Goal: Find specific page/section: Find specific page/section

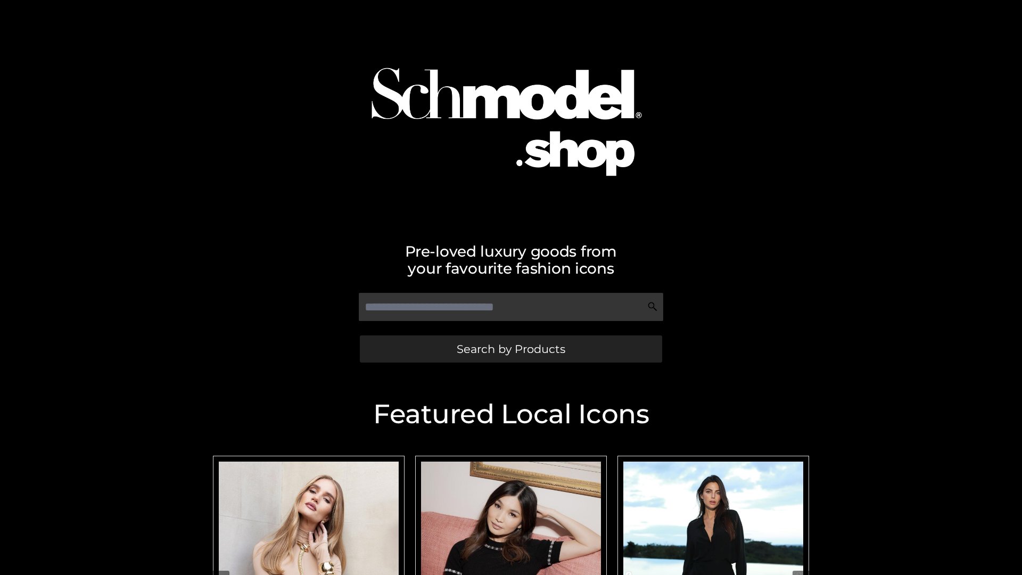
click at [511, 349] on span "Search by Products" at bounding box center [511, 348] width 109 height 11
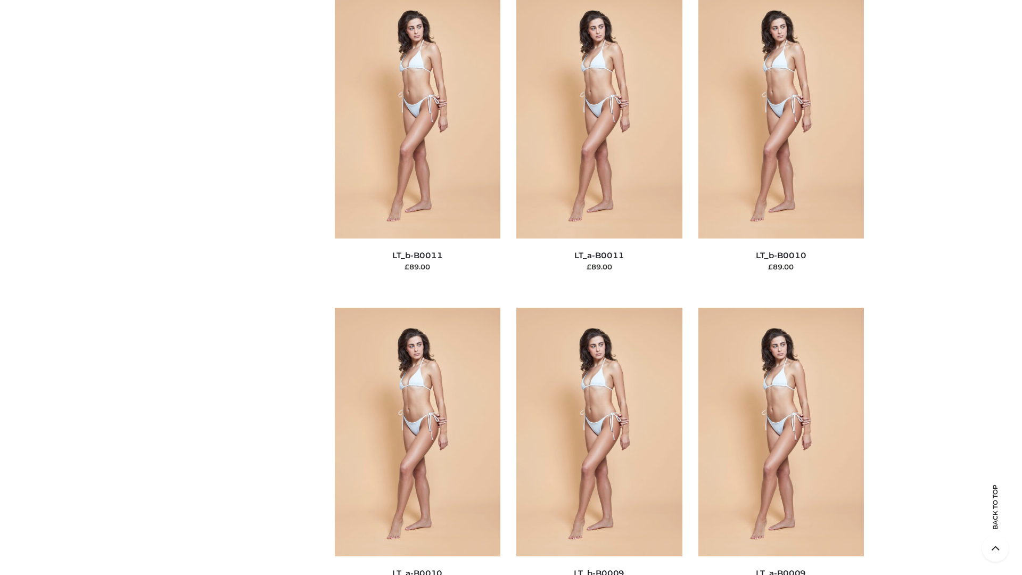
scroll to position [4783, 0]
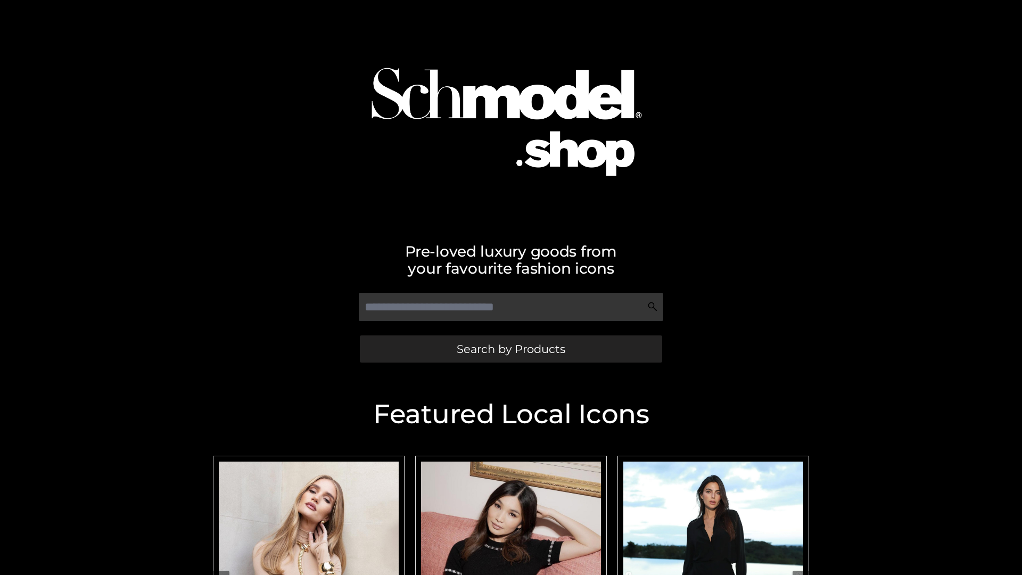
click at [511, 349] on span "Search by Products" at bounding box center [511, 348] width 109 height 11
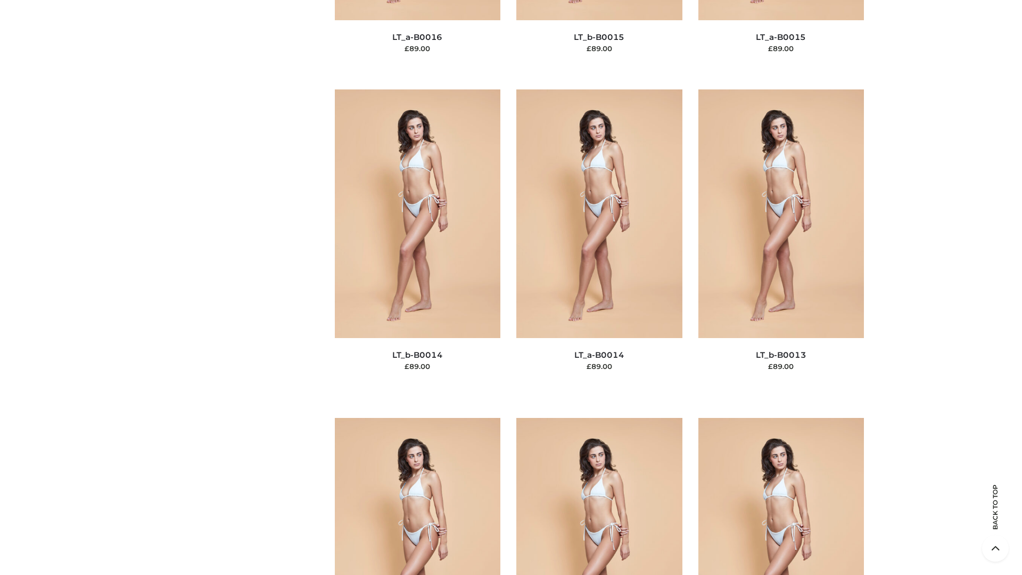
scroll to position [3787, 0]
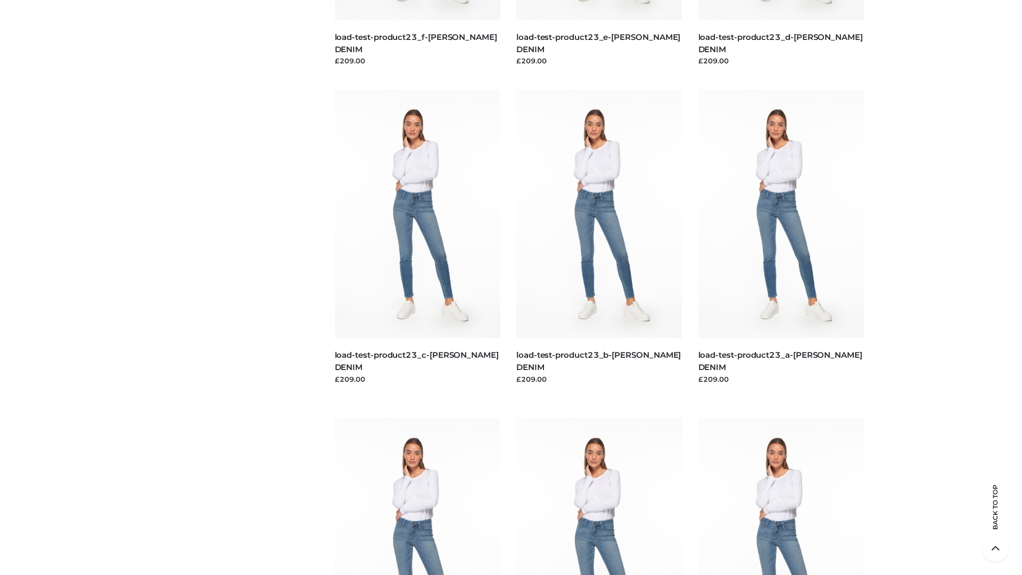
scroll to position [934, 0]
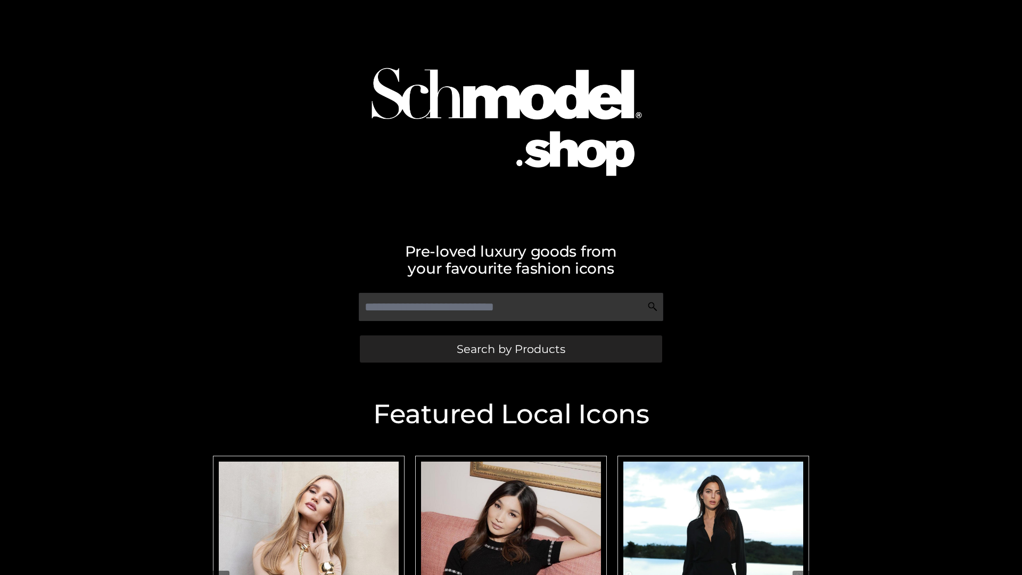
click at [511, 349] on span "Search by Products" at bounding box center [511, 348] width 109 height 11
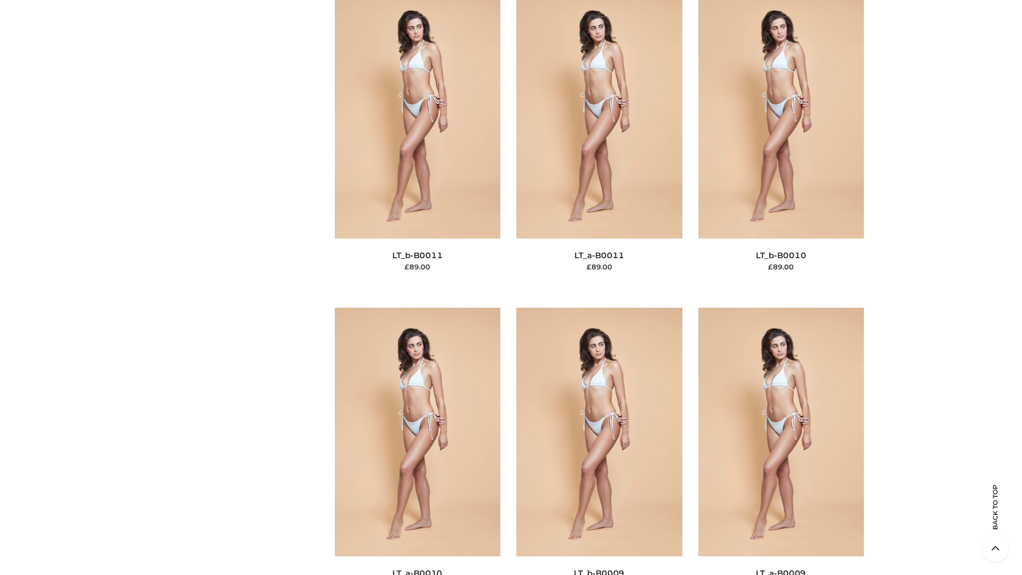
scroll to position [4783, 0]
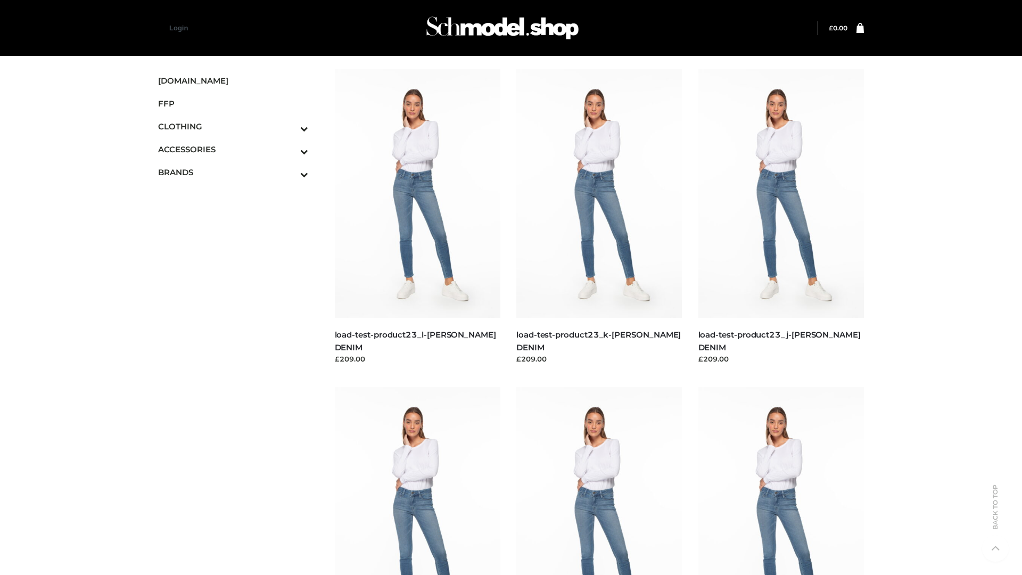
scroll to position [934, 0]
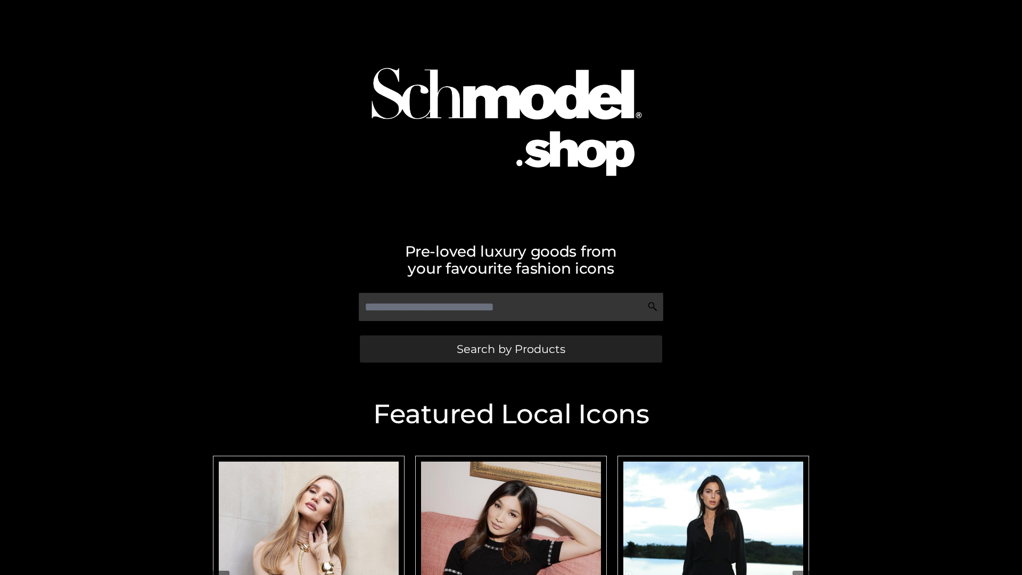
click at [511, 349] on span "Search by Products" at bounding box center [511, 348] width 109 height 11
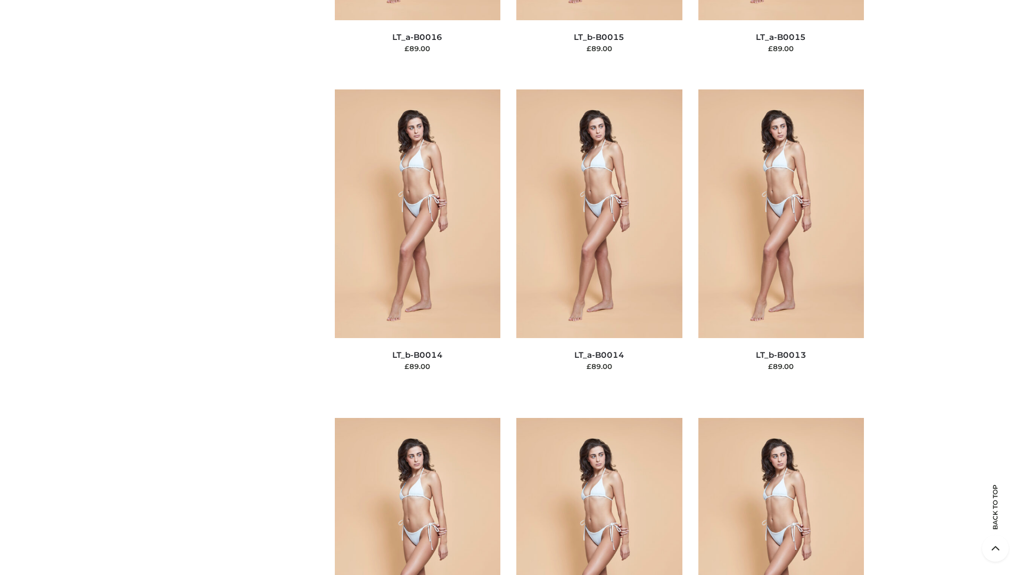
scroll to position [3787, 0]
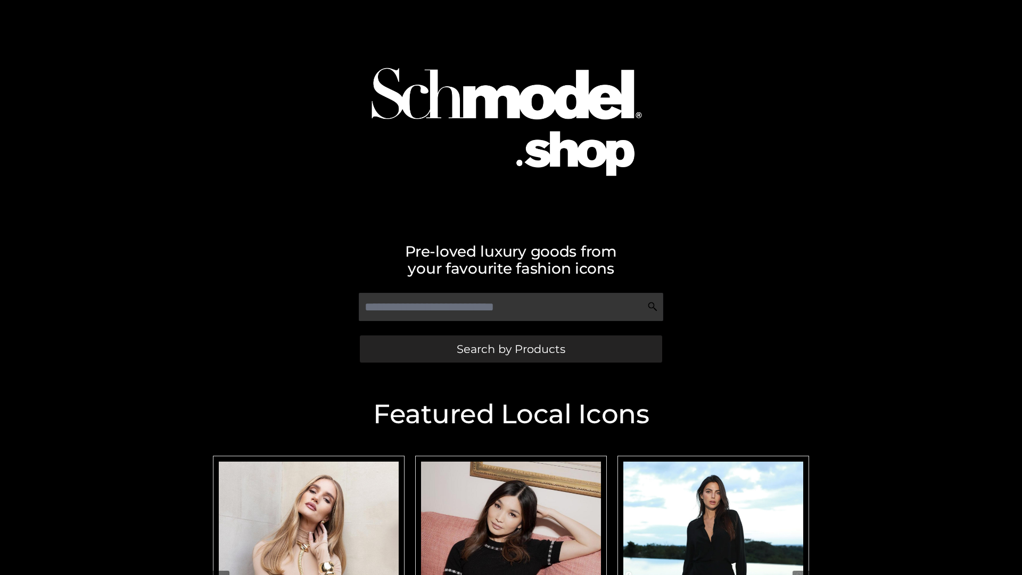
click at [511, 349] on span "Search by Products" at bounding box center [511, 348] width 109 height 11
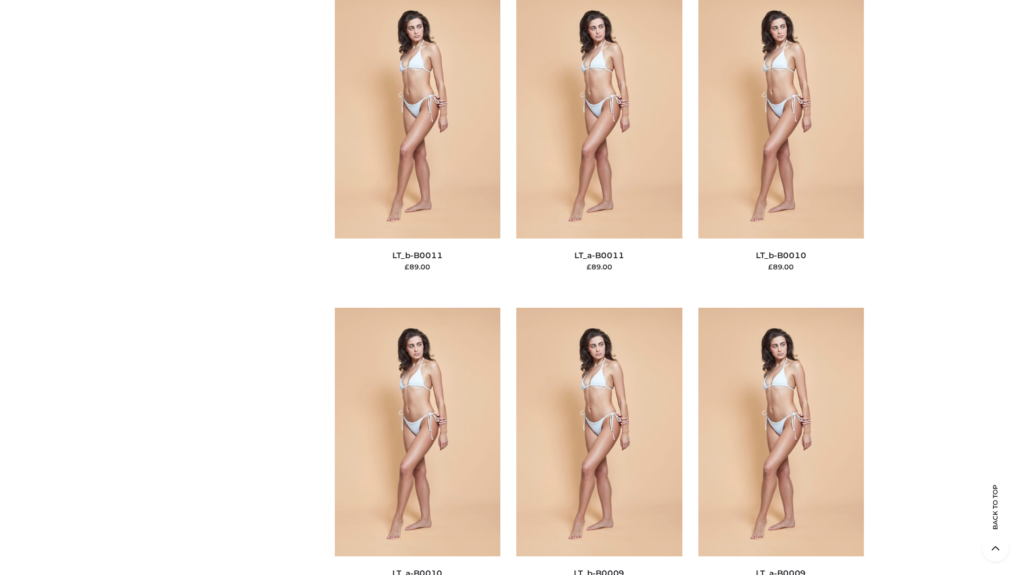
scroll to position [4783, 0]
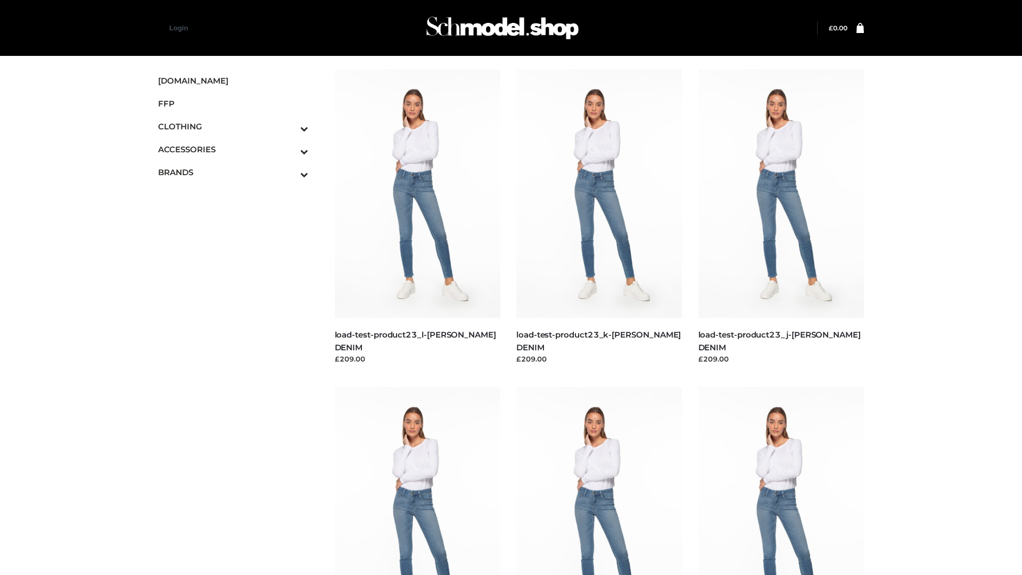
scroll to position [934, 0]
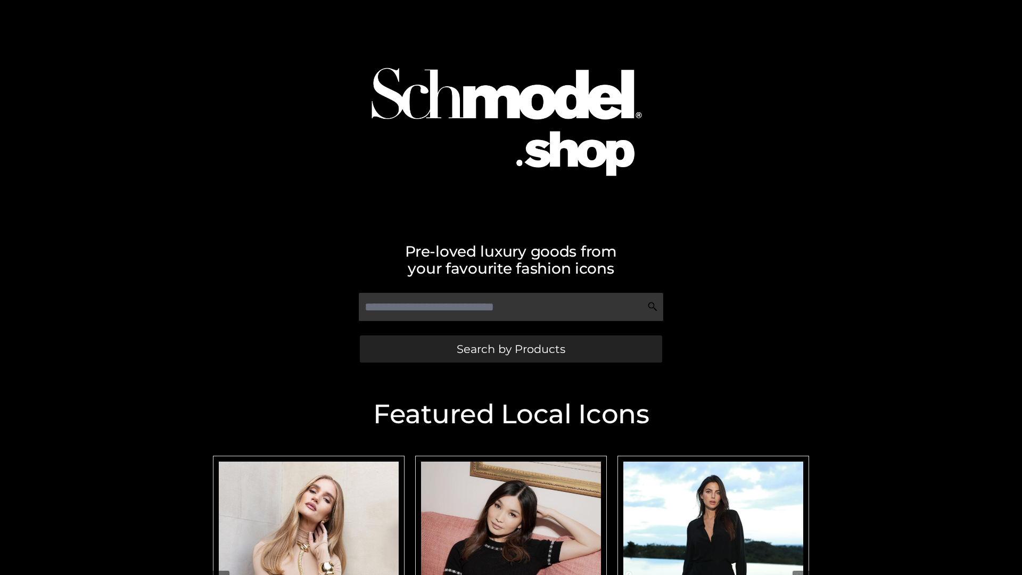
click at [511, 349] on span "Search by Products" at bounding box center [511, 348] width 109 height 11
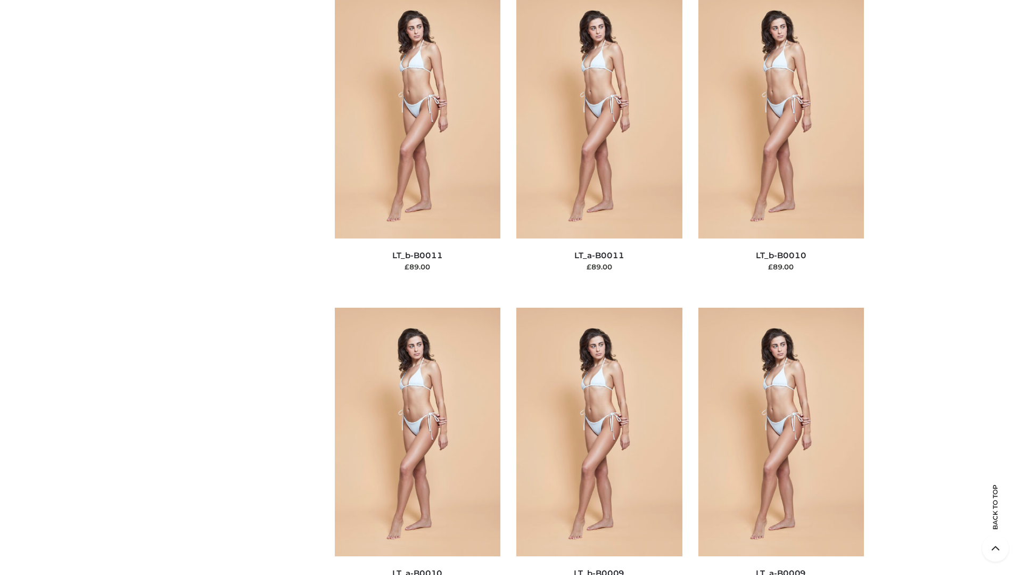
scroll to position [4783, 0]
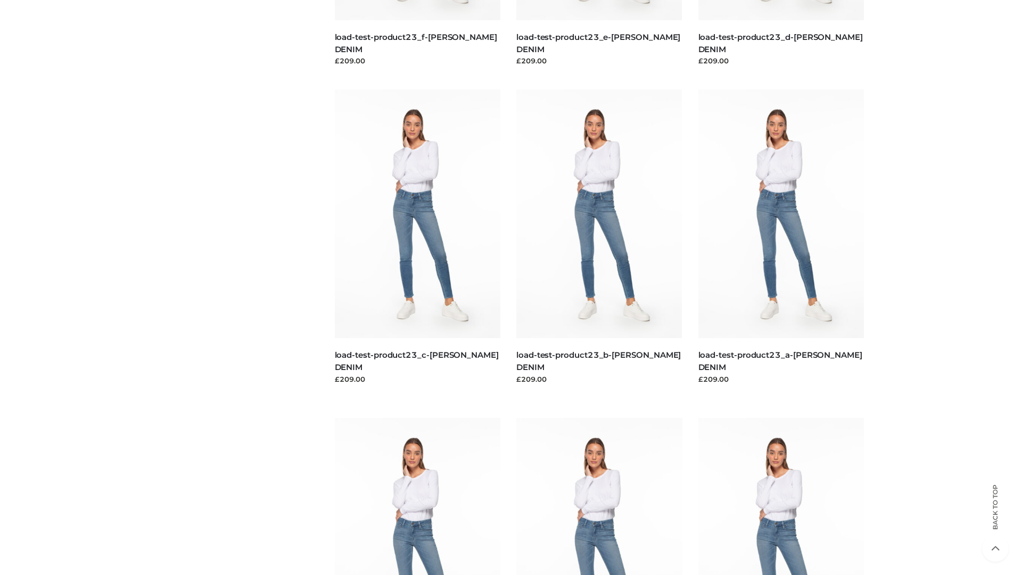
scroll to position [934, 0]
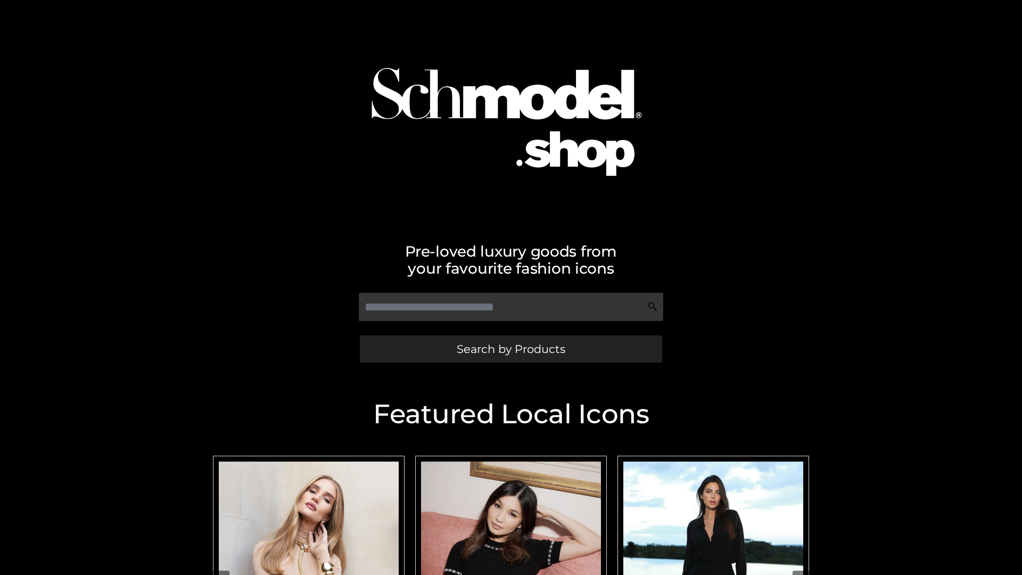
click at [511, 349] on span "Search by Products" at bounding box center [511, 348] width 109 height 11
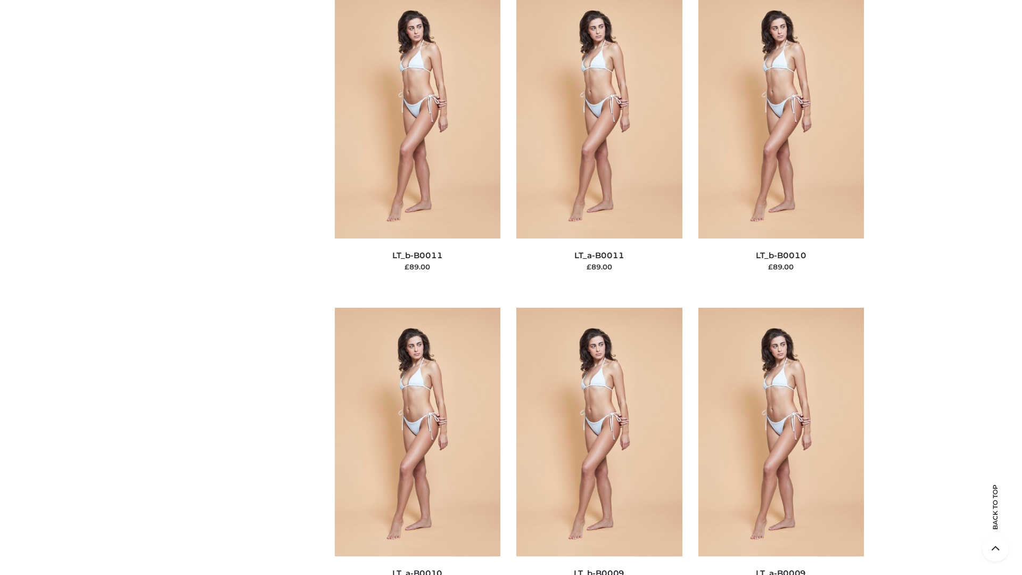
scroll to position [4783, 0]
